Goal: Task Accomplishment & Management: Complete application form

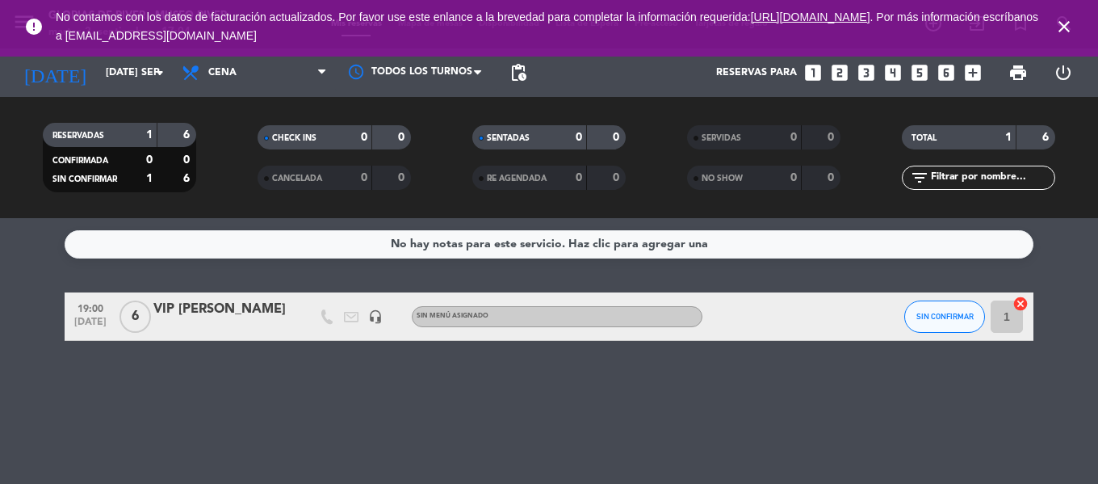
click at [1066, 32] on icon "close" at bounding box center [1063, 26] width 19 height 19
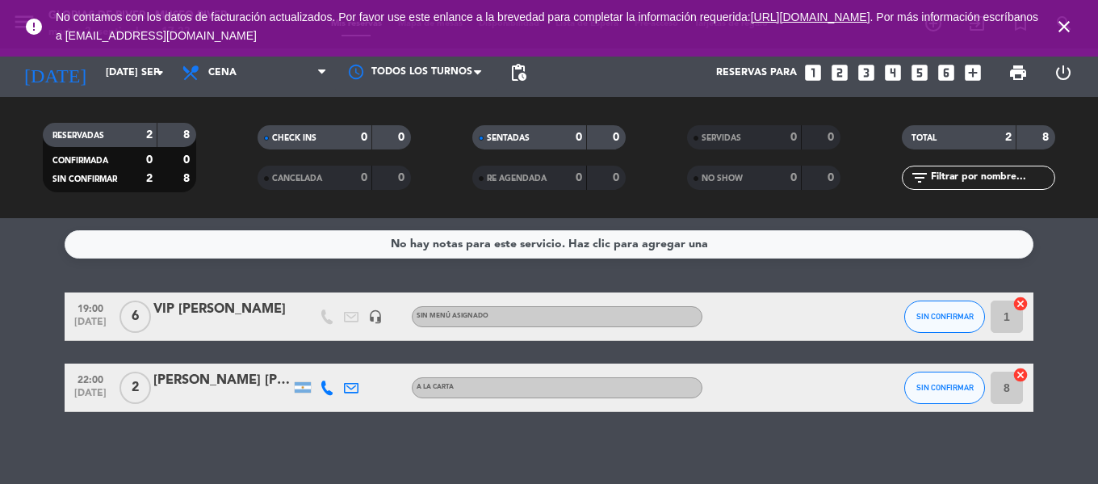
drag, startPoint x: 1064, startPoint y: 19, endPoint x: 1056, endPoint y: 23, distance: 9.4
click at [1063, 21] on icon "close" at bounding box center [1063, 26] width 19 height 19
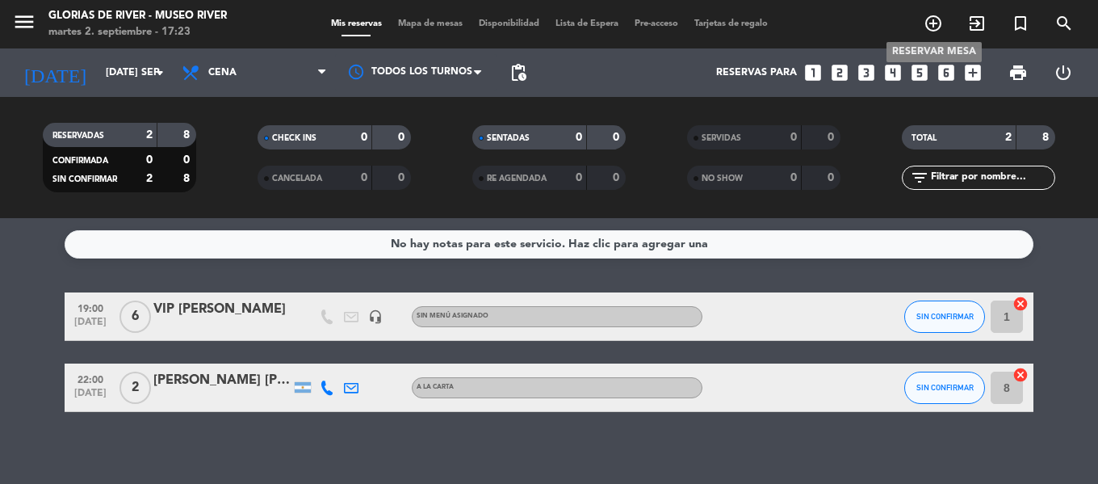
click at [933, 23] on icon "add_circle_outline" at bounding box center [933, 23] width 19 height 19
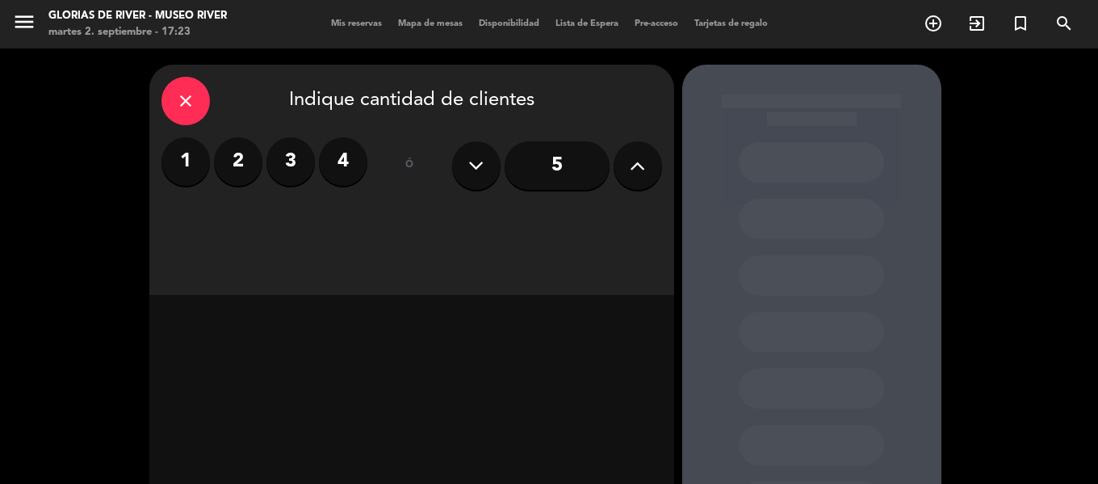
click at [227, 158] on label "2" at bounding box center [238, 161] width 48 height 48
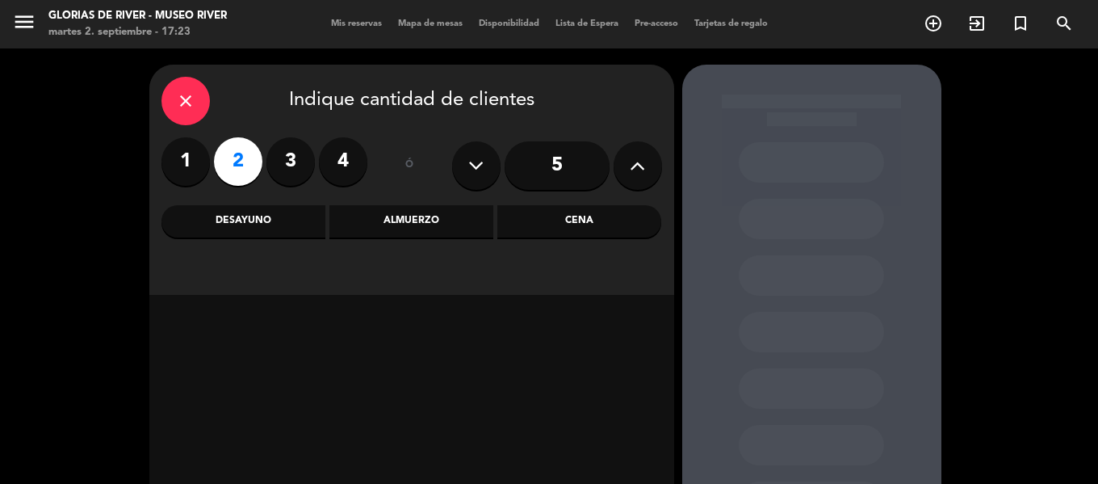
click at [412, 225] on div "Almuerzo" at bounding box center [411, 221] width 164 height 32
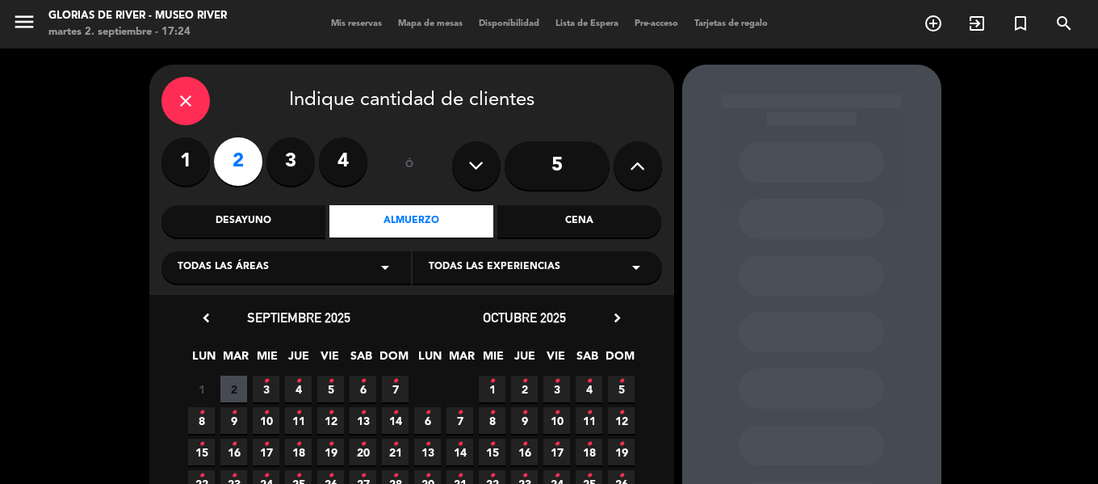
click at [295, 393] on span "4 •" at bounding box center [298, 388] width 27 height 27
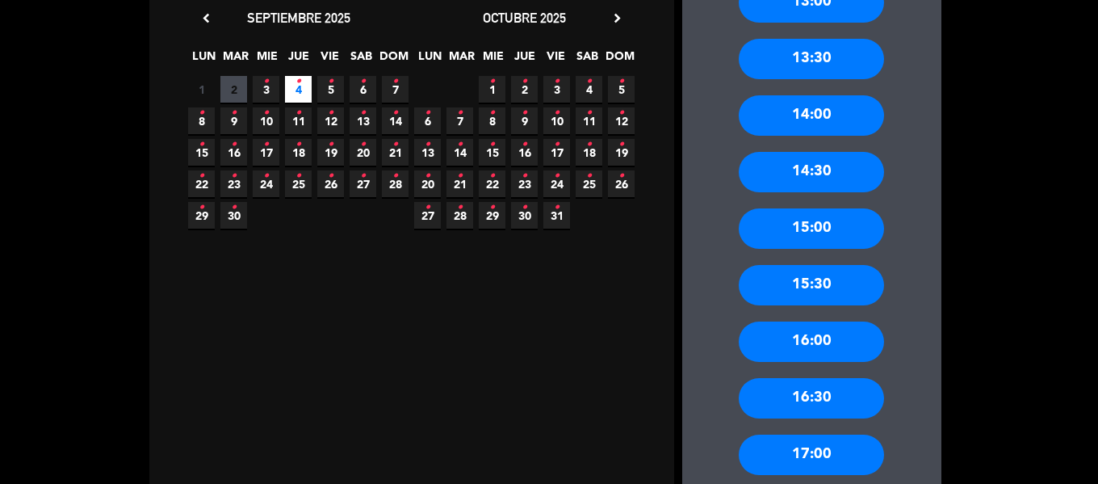
scroll to position [307, 0]
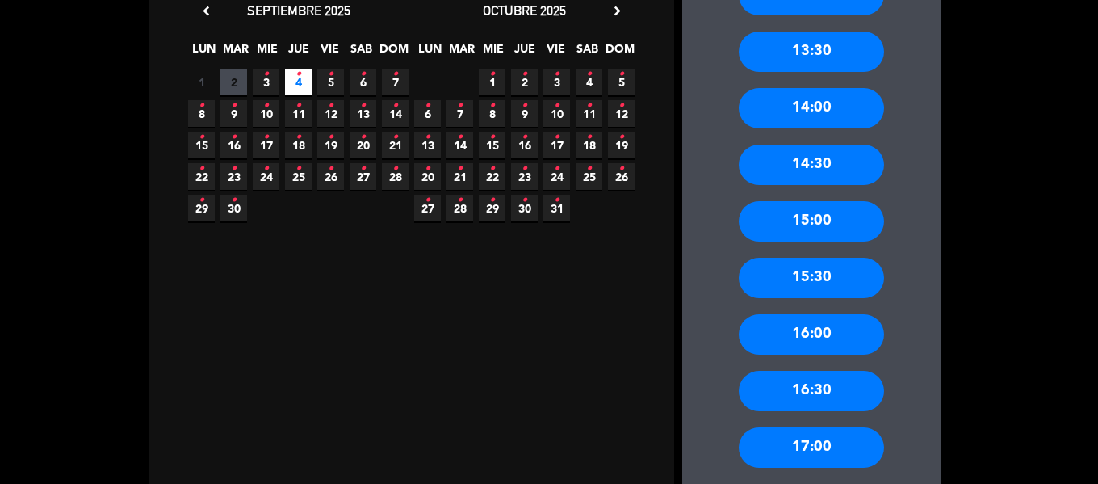
click at [814, 333] on div "16:00" at bounding box center [811, 334] width 145 height 40
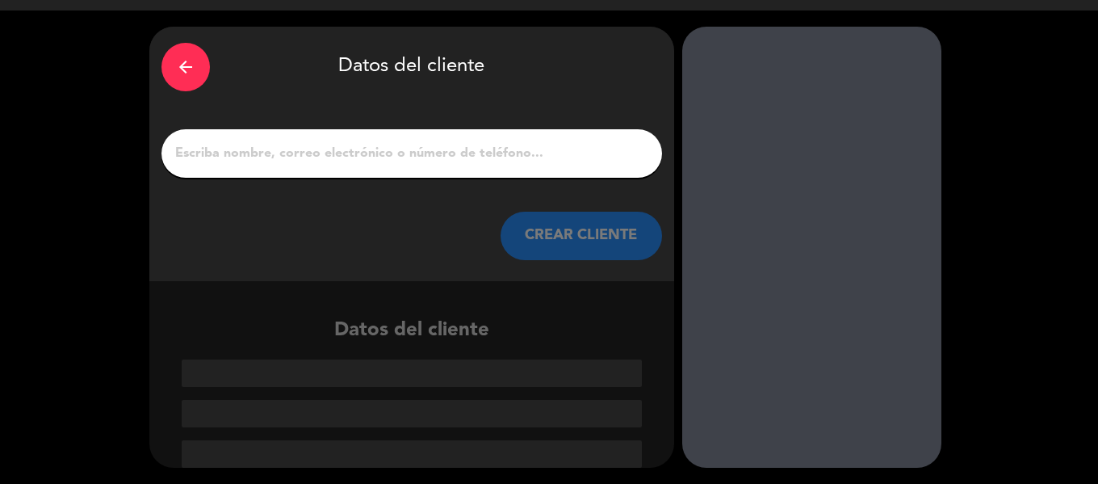
scroll to position [38, 0]
click at [431, 147] on input "1" at bounding box center [412, 153] width 476 height 23
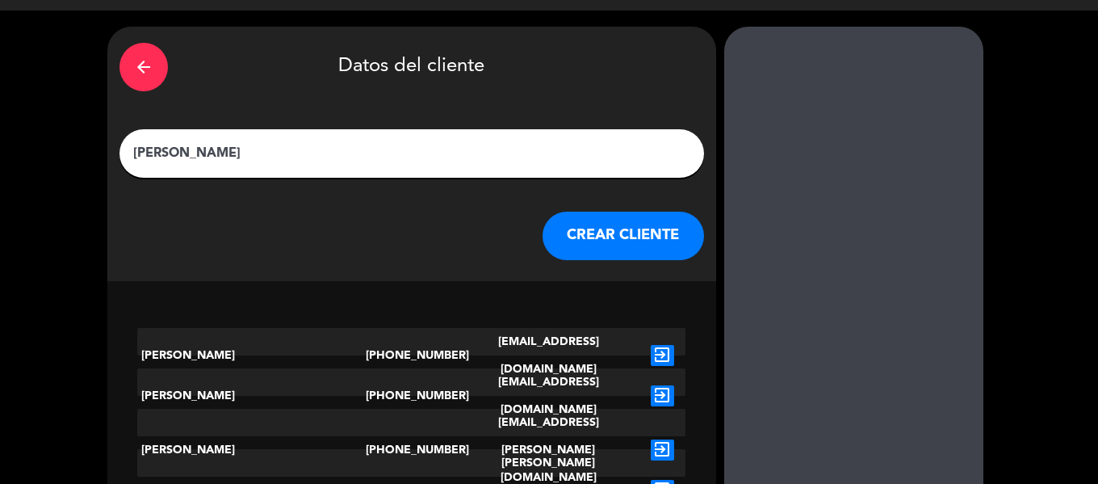
scroll to position [1, 0]
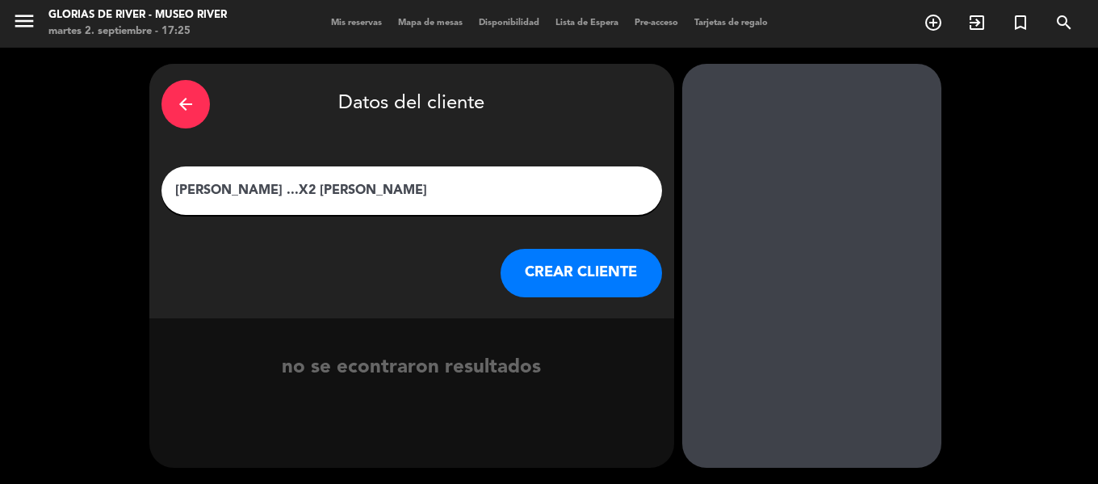
type input "[PERSON_NAME] ...X2 [PERSON_NAME]"
click at [601, 266] on button "CREAR CLIENTE" at bounding box center [581, 273] width 161 height 48
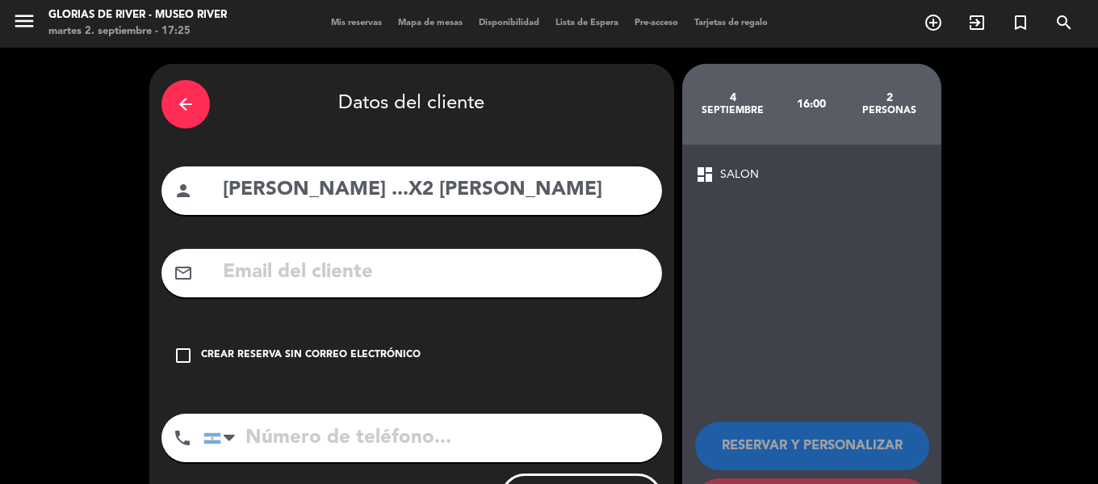
click at [179, 357] on icon "check_box_outline_blank" at bounding box center [183, 355] width 19 height 19
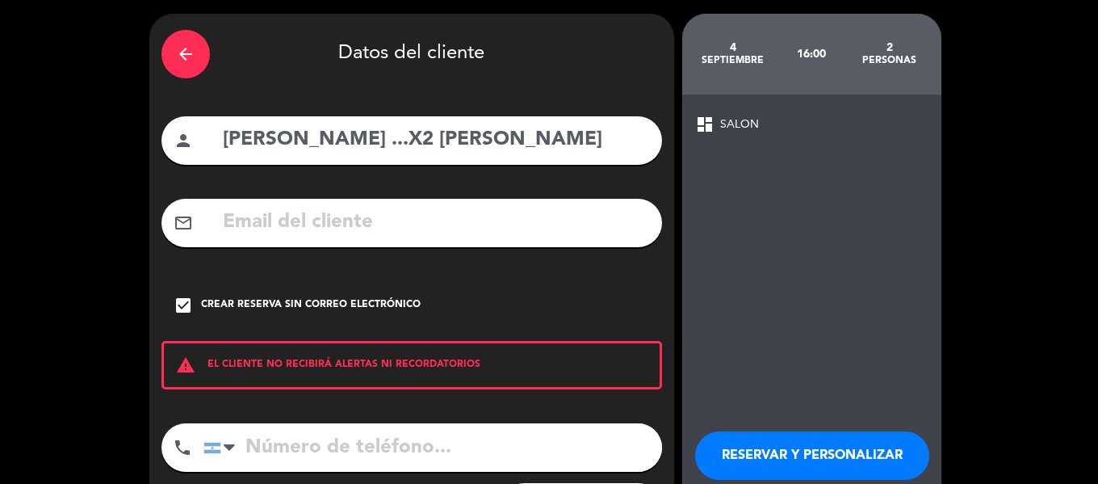
scroll to position [58, 0]
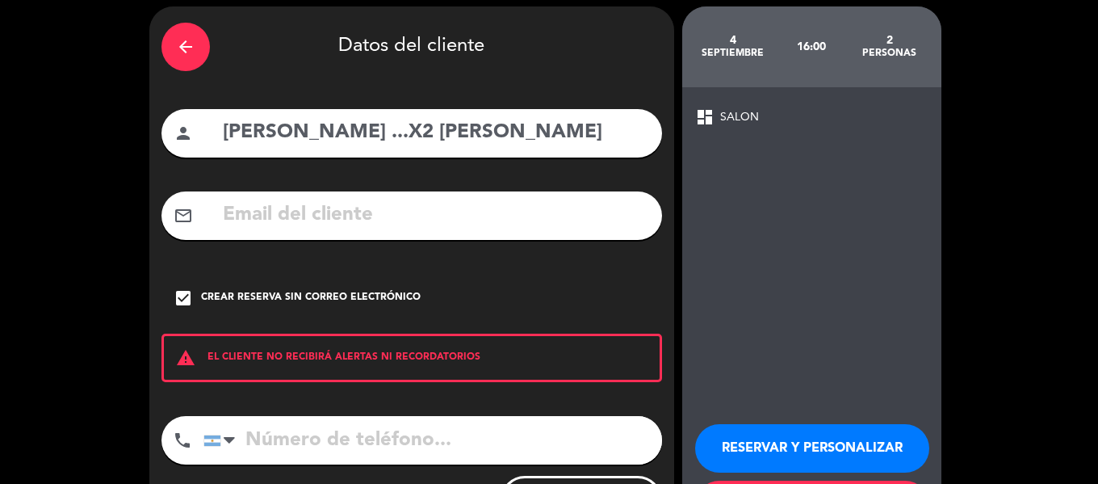
click at [808, 460] on button "RESERVAR Y PERSONALIZAR" at bounding box center [812, 448] width 234 height 48
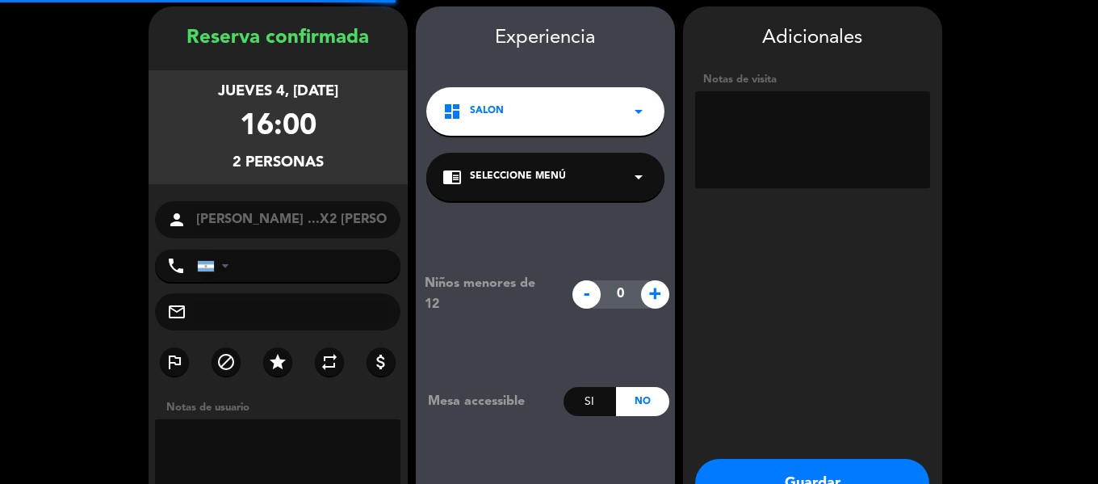
scroll to position [65, 0]
